Goal: Purchase product/service

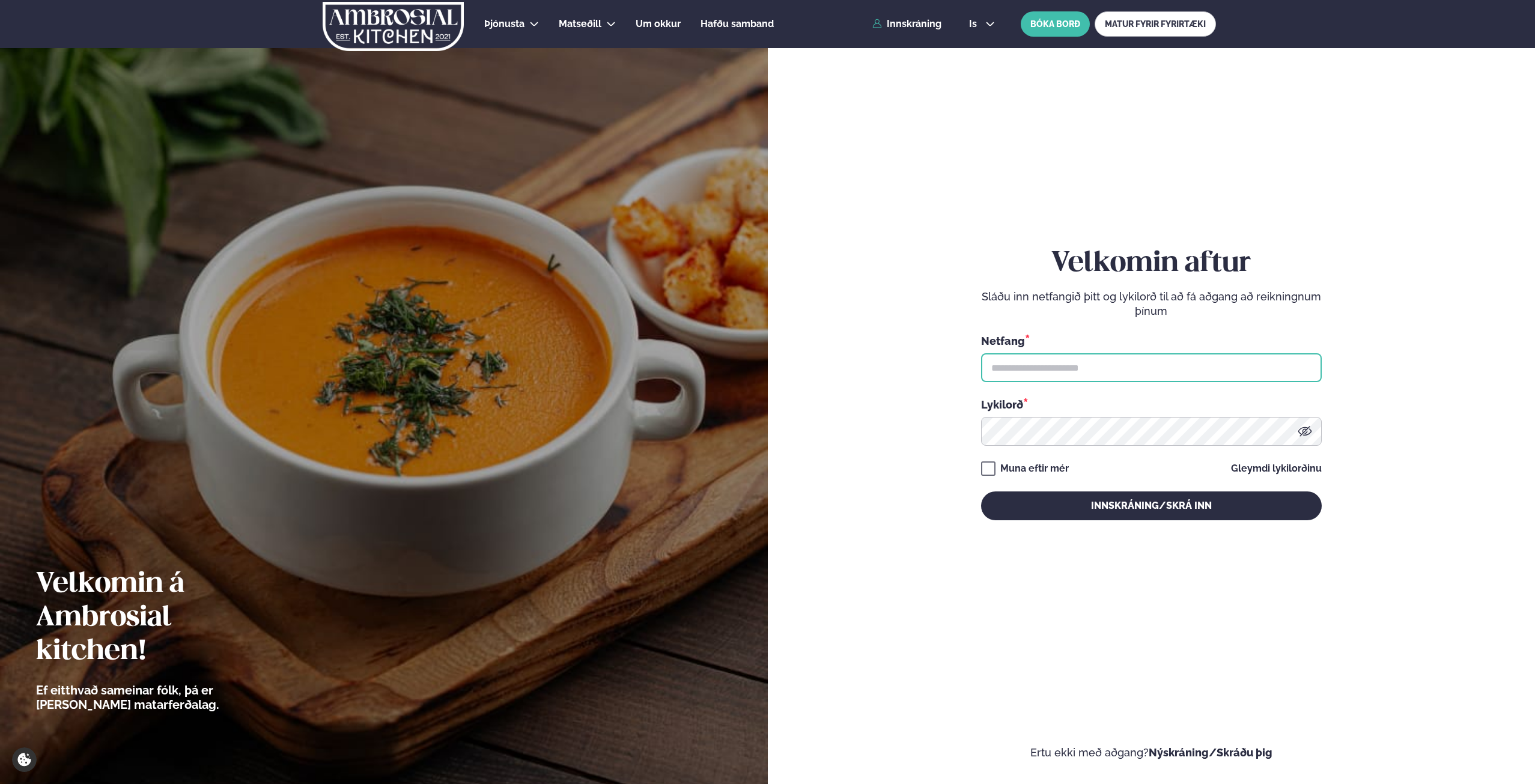
click at [1108, 379] on input "text" at bounding box center [1151, 367] width 341 height 29
type input "**********"
click at [981, 491] on button "Innskráning/Skrá inn" at bounding box center [1151, 506] width 341 height 29
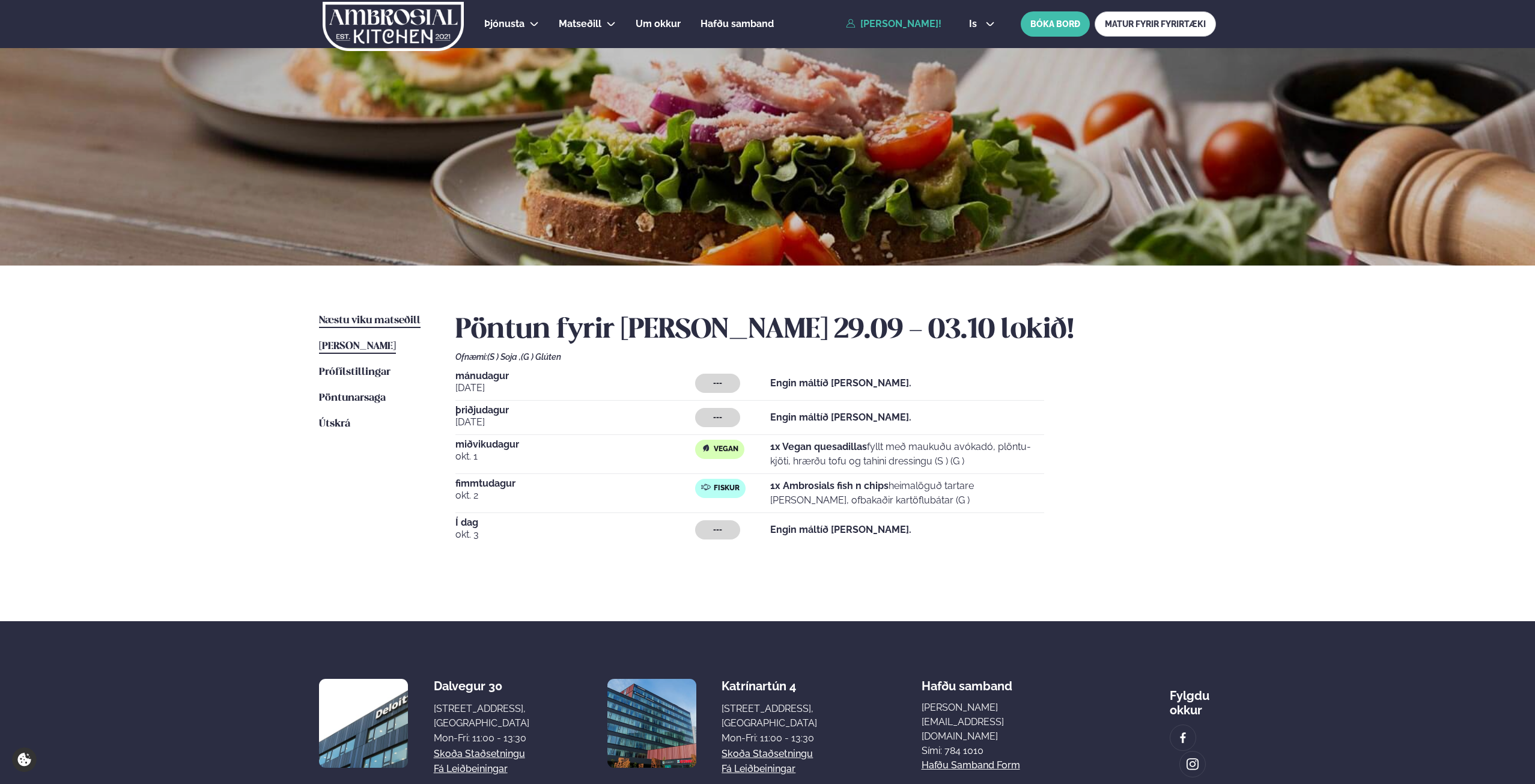
click at [397, 316] on span "Næstu viku matseðill" at bounding box center [370, 320] width 102 height 10
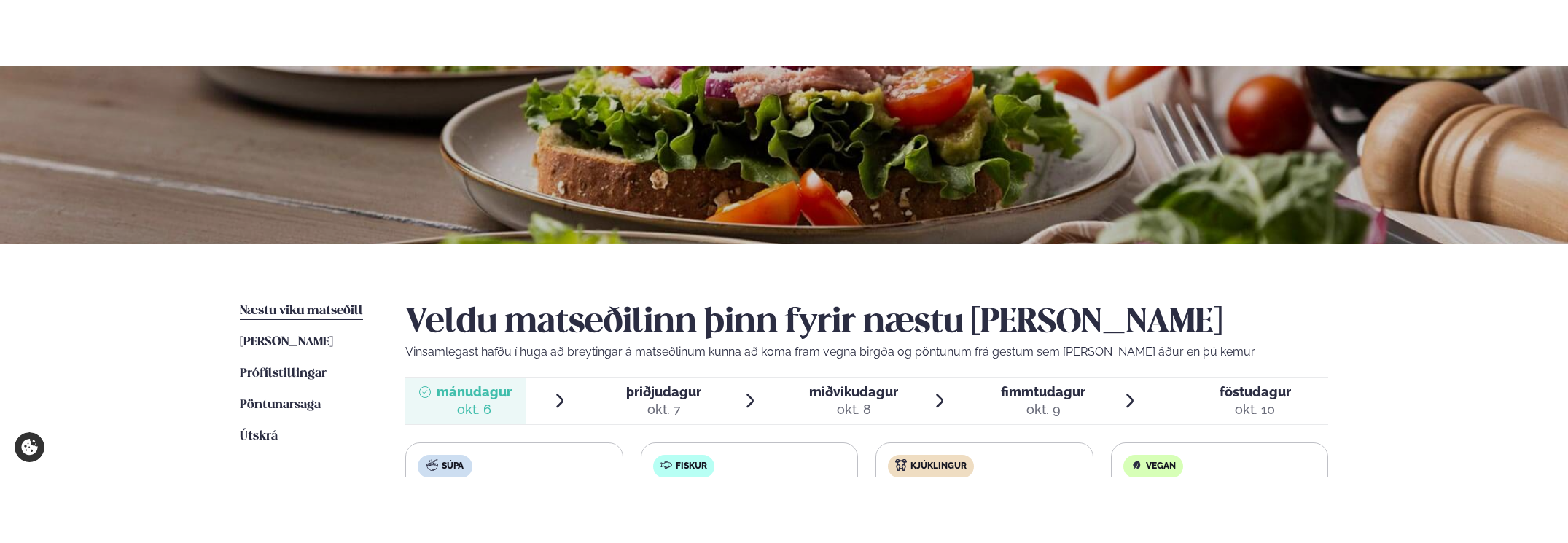
scroll to position [146, 0]
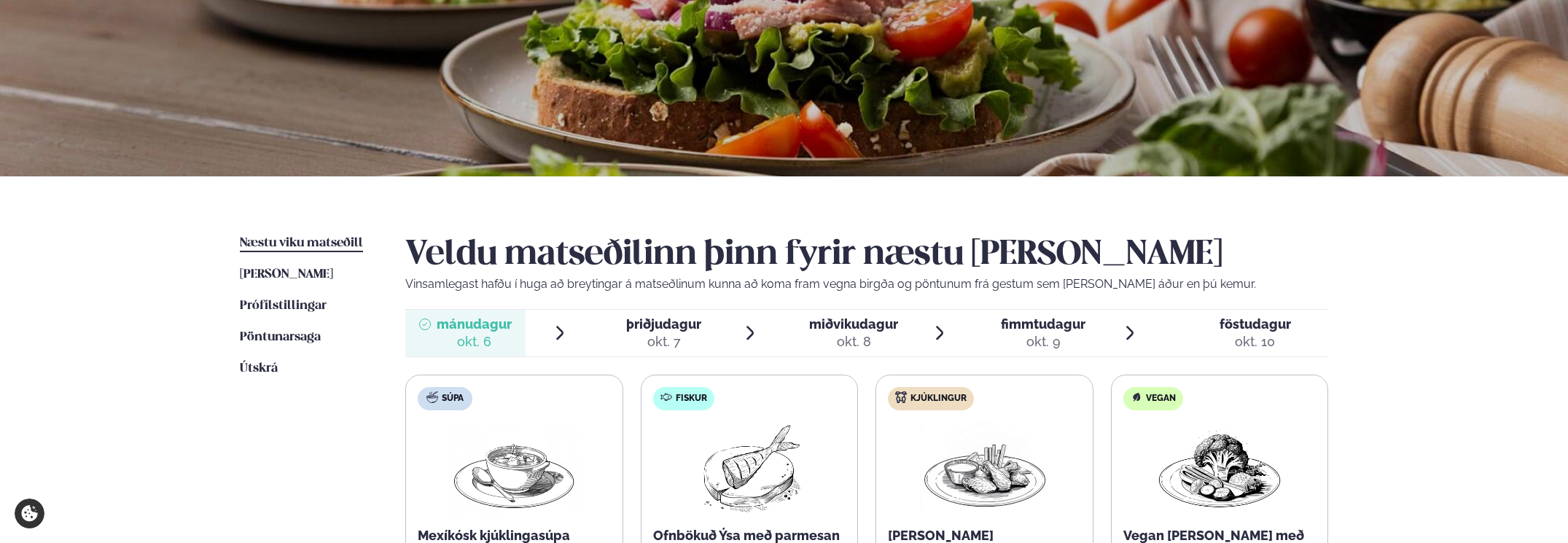
click at [816, 356] on span "miðvikudagur mið. [DATE]" at bounding box center [845, 333] width 120 height 47
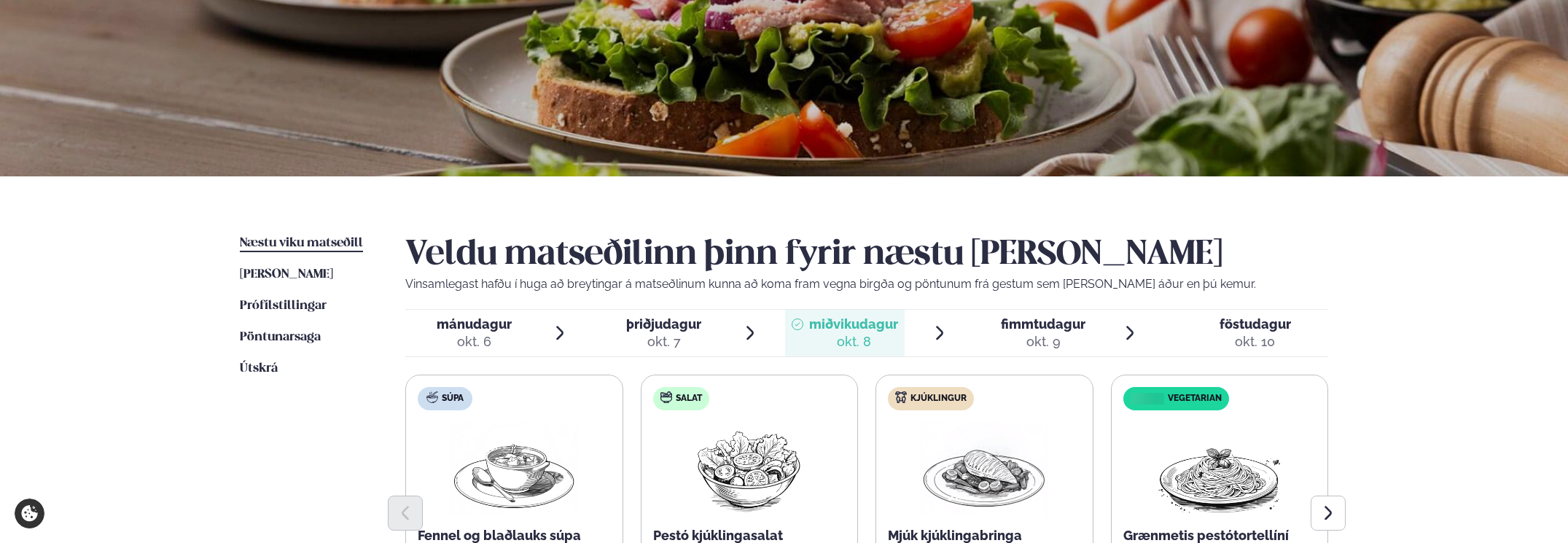
click at [841, 326] on span "miðvikudagur" at bounding box center [853, 324] width 89 height 15
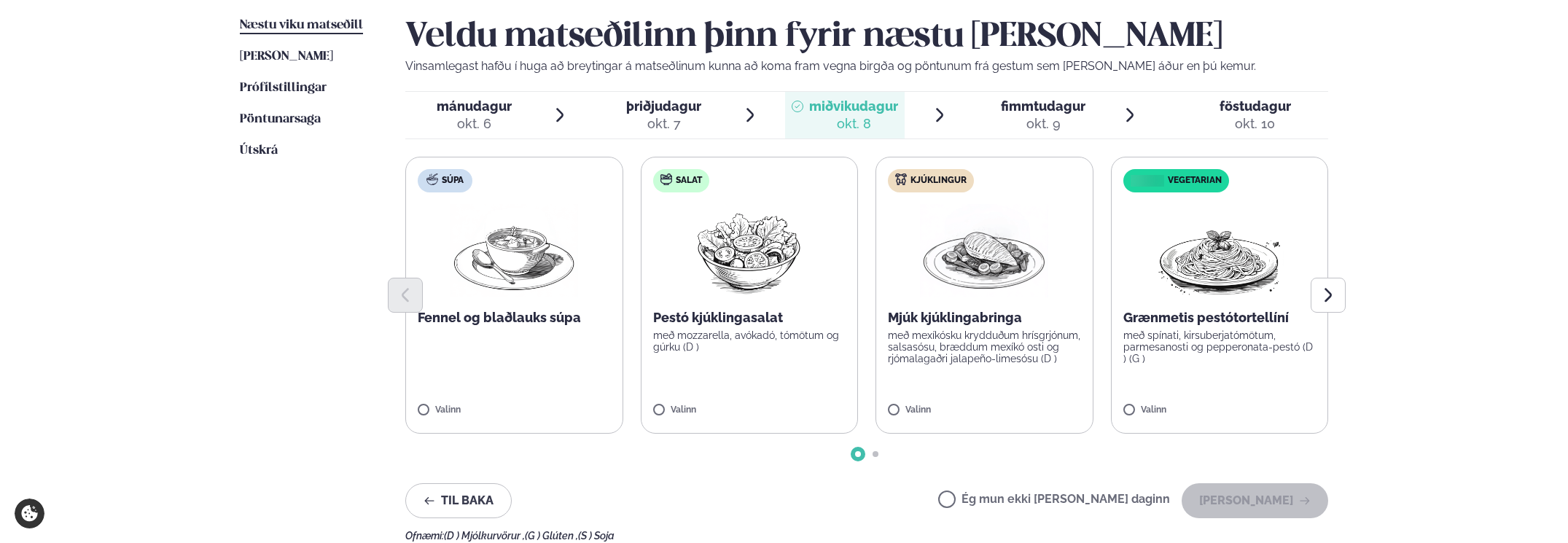
scroll to position [364, 0]
click at [1340, 290] on button "Next slide" at bounding box center [1328, 295] width 35 height 35
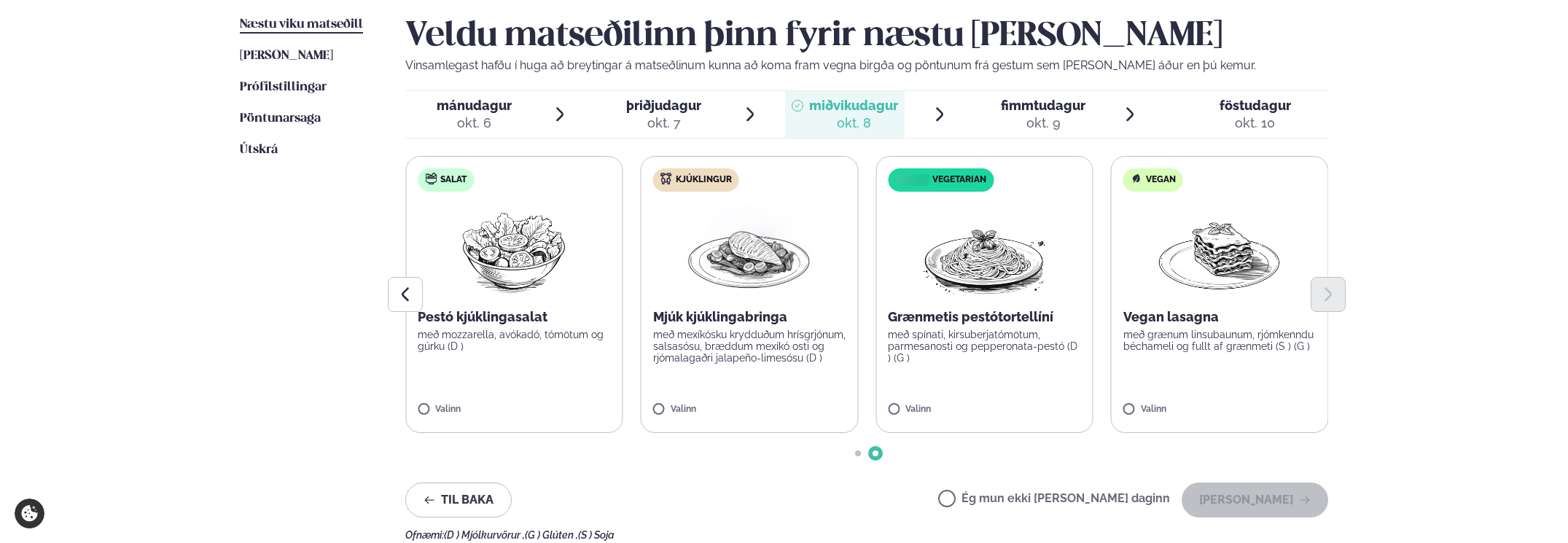
click at [556, 377] on label "Salat Pestó kjúklingasalat með mozzarella, avókadó, tómötum og gúrku (D ) Valinn" at bounding box center [514, 295] width 218 height 277
click at [1283, 492] on button "[PERSON_NAME]" at bounding box center [1255, 500] width 146 height 35
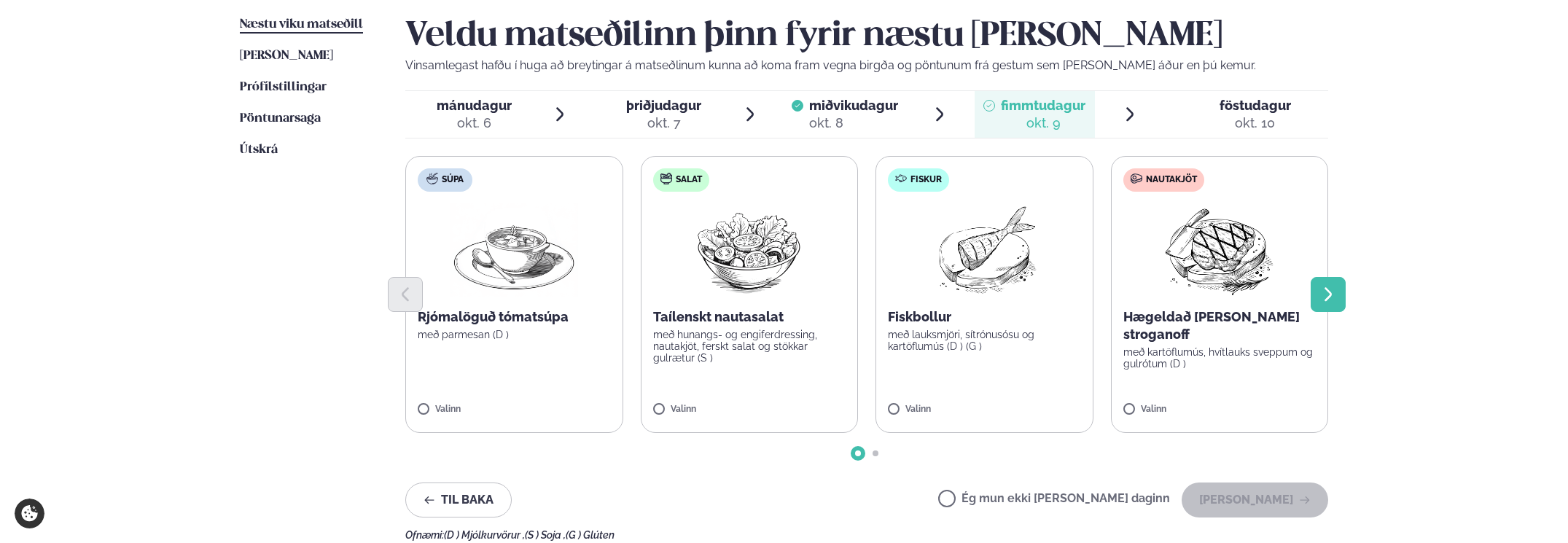
click at [1341, 292] on button "Next slide" at bounding box center [1328, 295] width 35 height 35
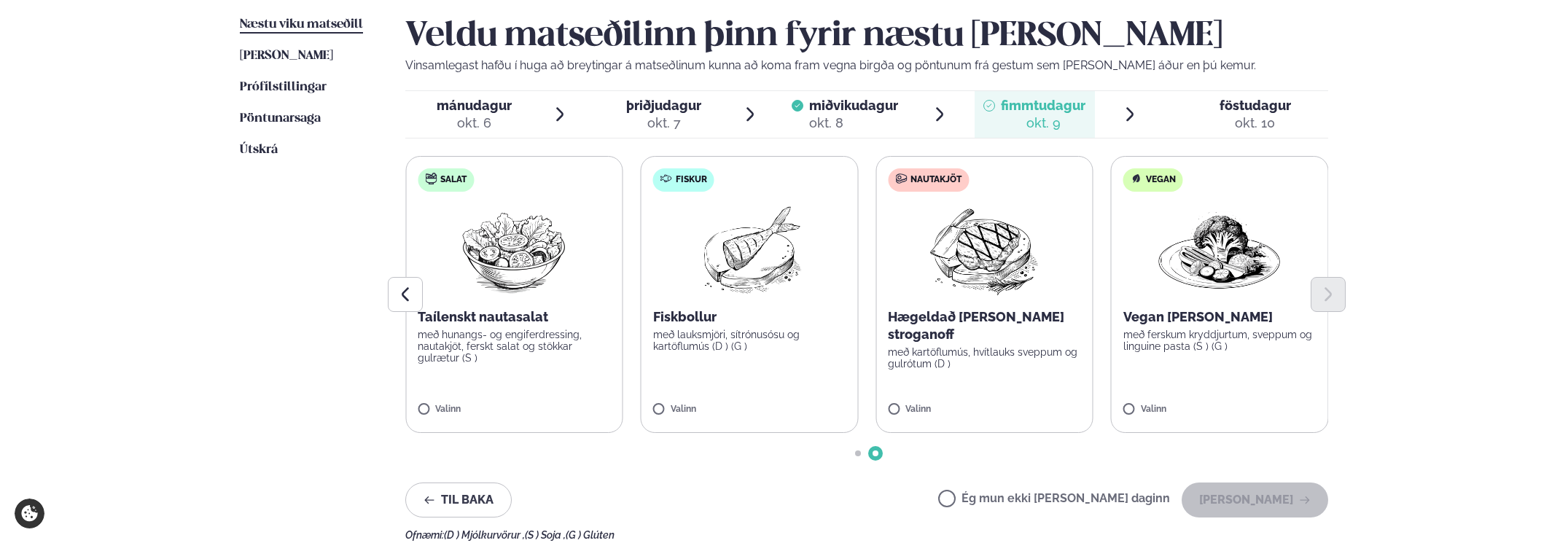
click at [1239, 405] on div "Valinn" at bounding box center [1219, 410] width 193 height 13
click at [1254, 518] on div "Veldu matseðilinn þinn fyrir næstu [PERSON_NAME] Vinsamlegast hafðu í huga að b…" at bounding box center [867, 278] width 923 height 525
click at [1256, 503] on button "[PERSON_NAME]" at bounding box center [1255, 500] width 146 height 35
